Goal: Information Seeking & Learning: Check status

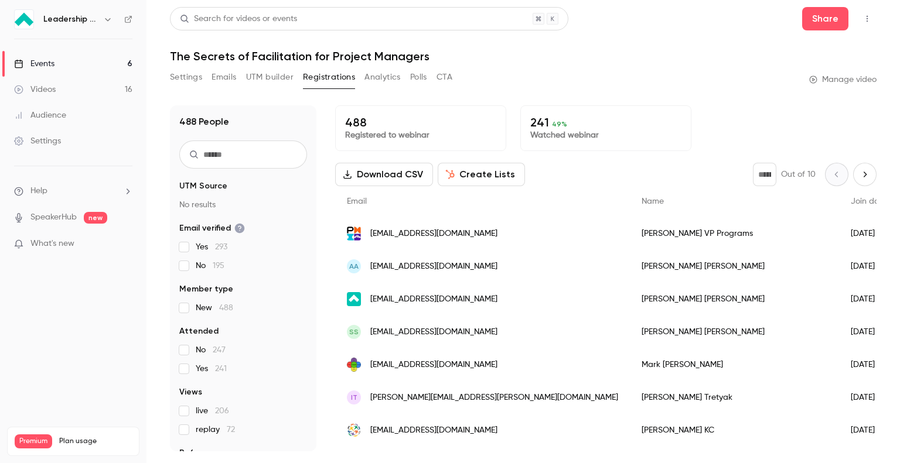
click at [40, 63] on div "Events" at bounding box center [34, 64] width 40 height 12
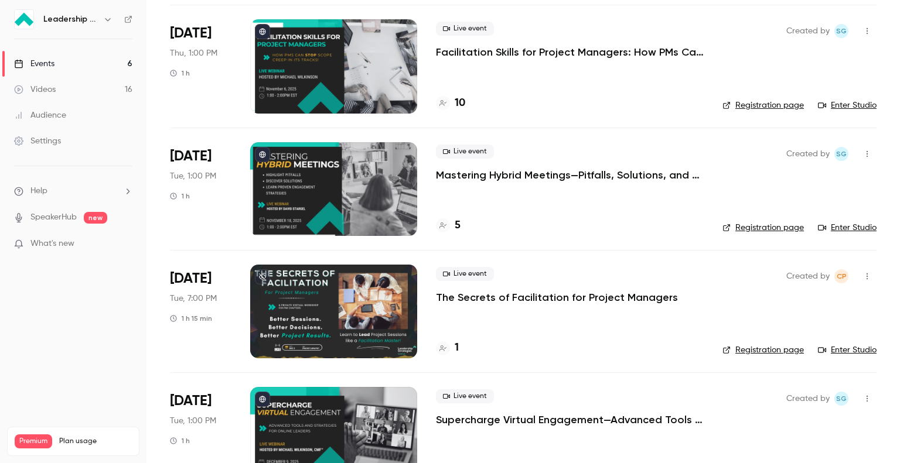
scroll to position [208, 0]
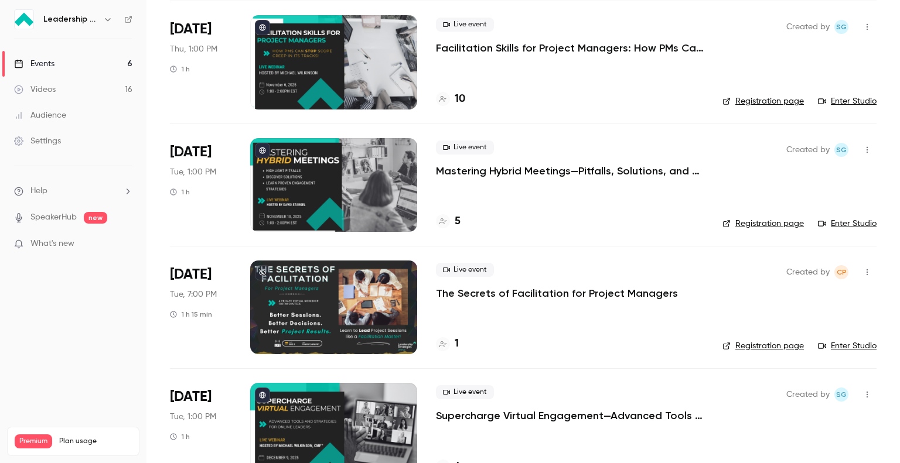
click at [470, 294] on p "The Secrets of Facilitation for Project Managers" at bounding box center [557, 293] width 242 height 14
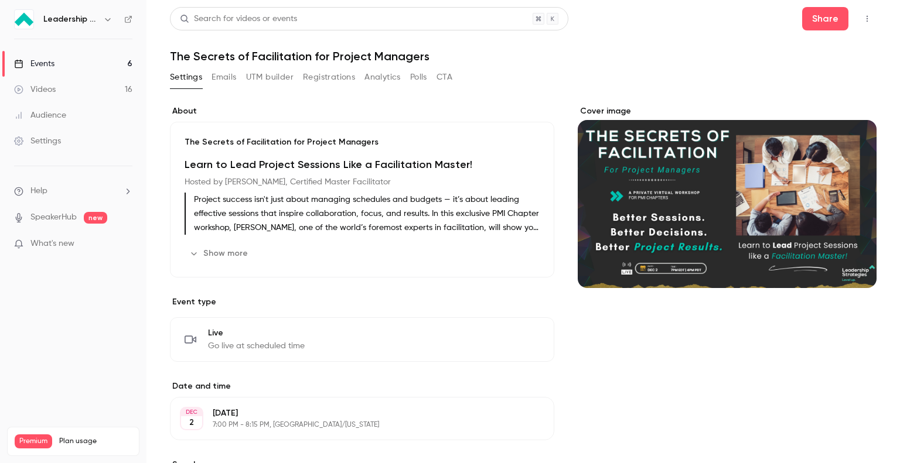
click at [315, 77] on button "Registrations" at bounding box center [329, 77] width 52 height 19
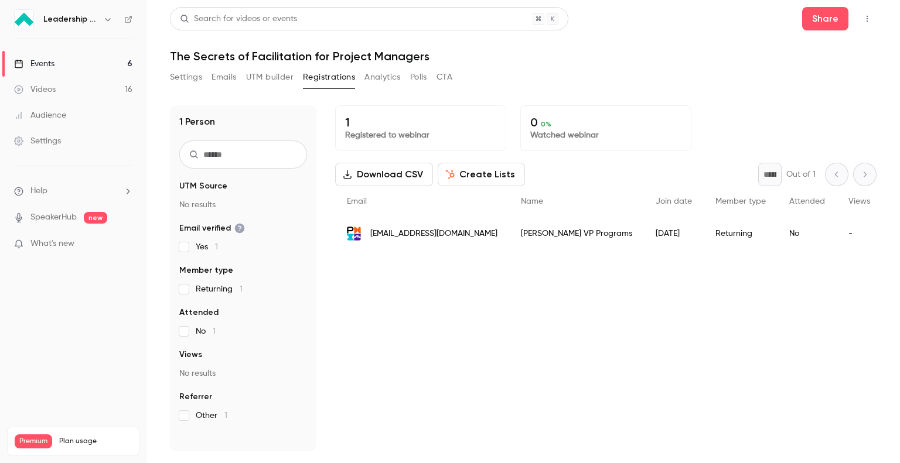
click at [52, 63] on div "Events" at bounding box center [34, 64] width 40 height 12
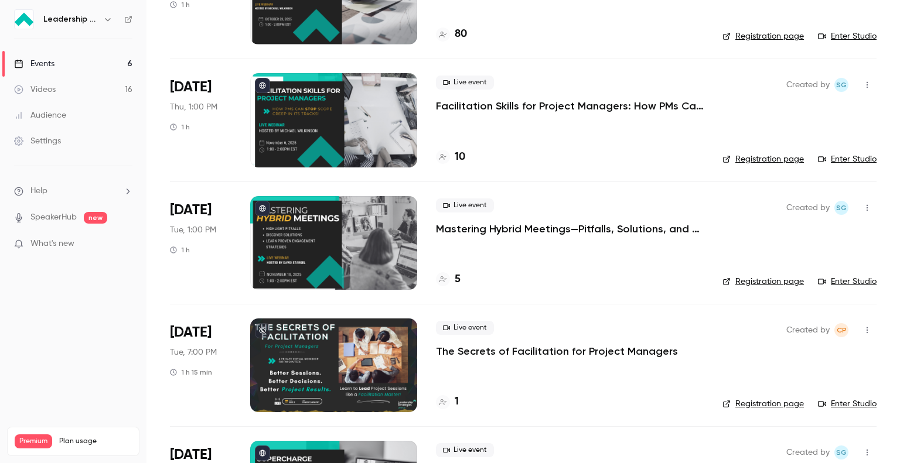
scroll to position [152, 0]
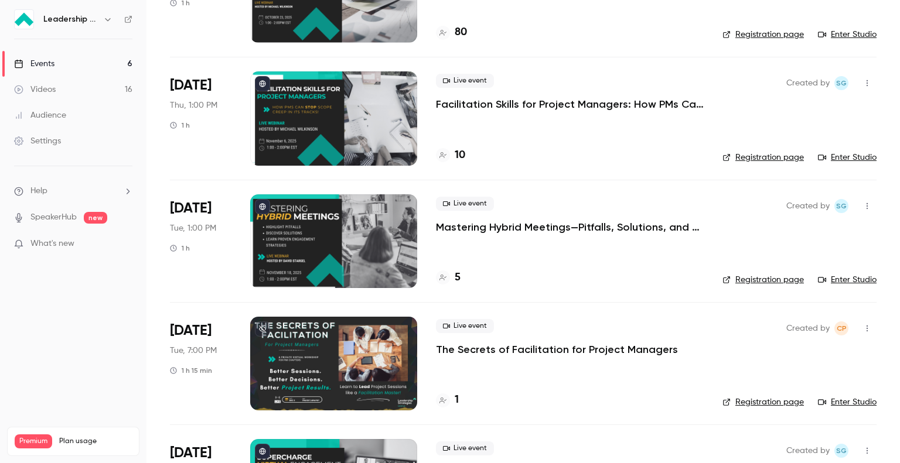
click at [443, 398] on icon at bounding box center [442, 401] width 7 height 6
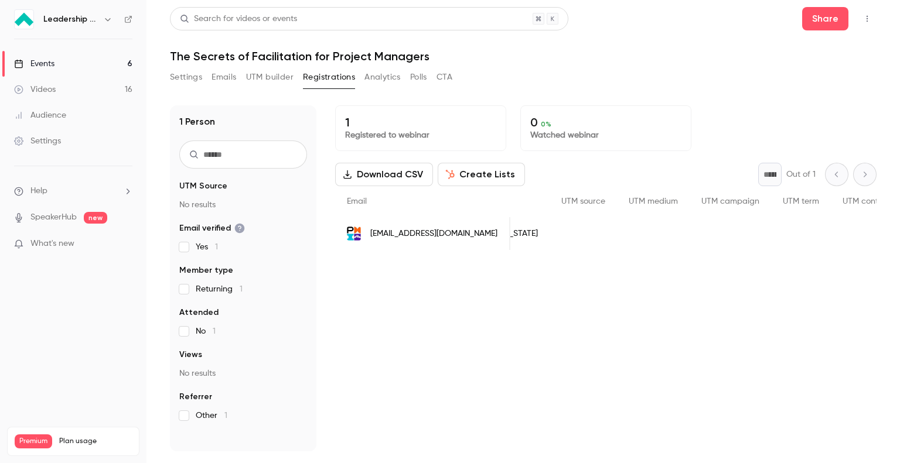
scroll to position [0, 728]
drag, startPoint x: 725, startPoint y: 260, endPoint x: 496, endPoint y: 276, distance: 229.7
click at [496, 276] on div "1 Registered to webinar 0 0 % Watched webinar Download CSV Create Lists * Out o…" at bounding box center [605, 278] width 541 height 346
